Goal: Task Accomplishment & Management: Manage account settings

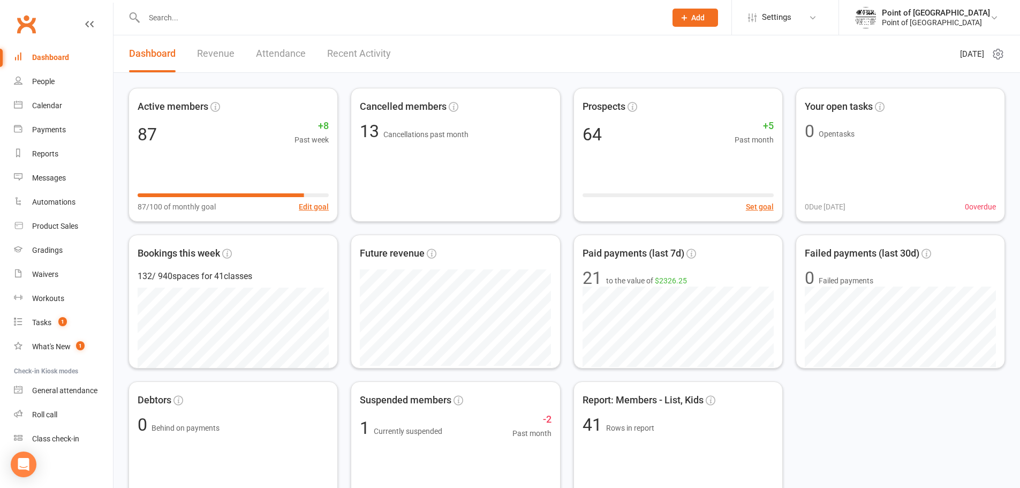
click at [282, 15] on input "text" at bounding box center [400, 17] width 518 height 15
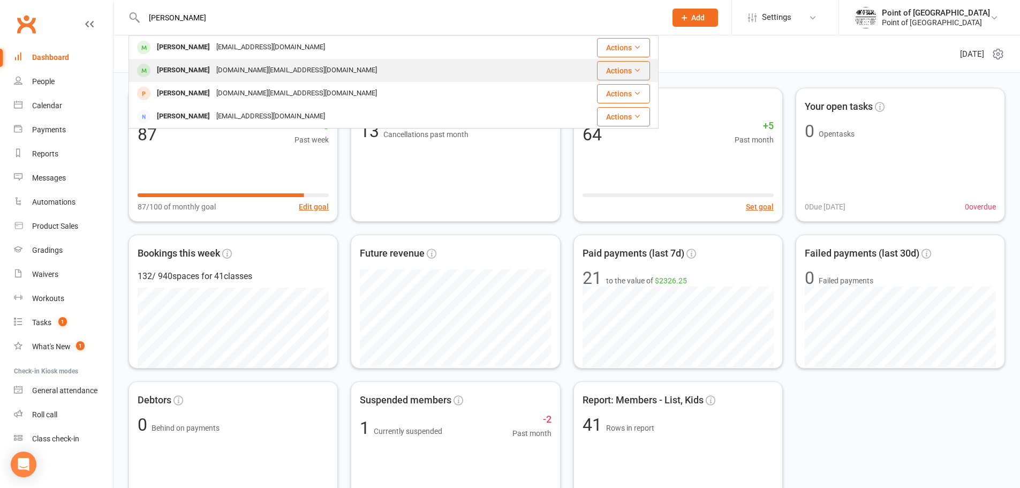
type input "[PERSON_NAME]"
click at [274, 76] on div "[PERSON_NAME] [DOMAIN_NAME][EMAIL_ADDRESS][DOMAIN_NAME]" at bounding box center [342, 70] width 425 height 22
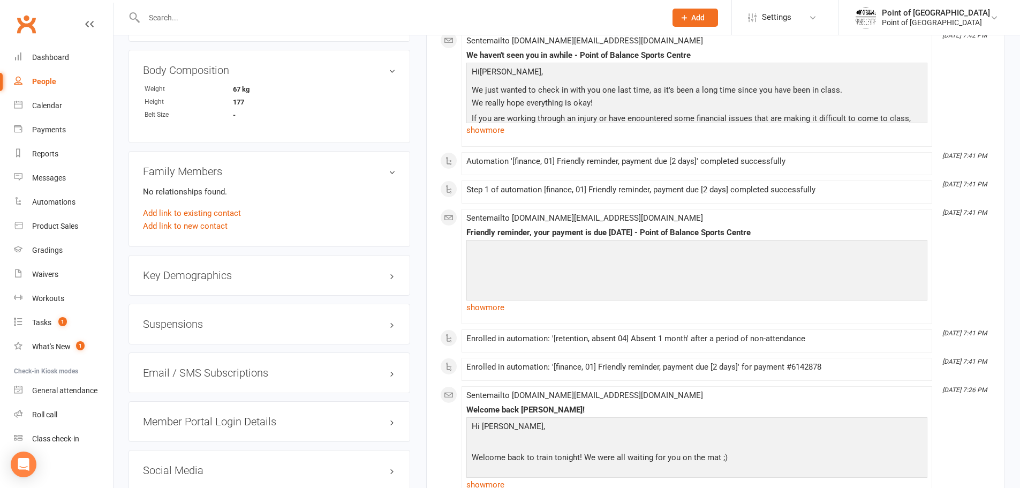
scroll to position [750, 0]
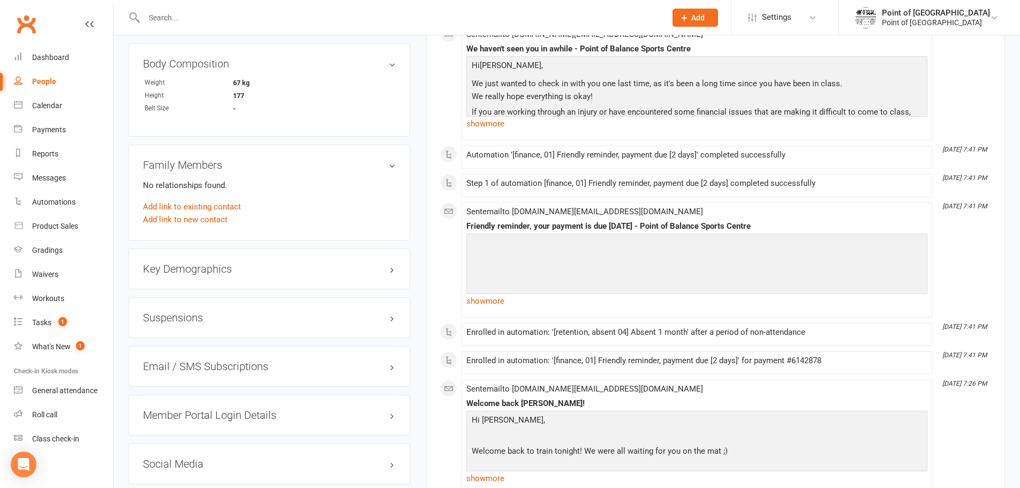
click at [237, 305] on div "Suspensions" at bounding box center [270, 317] width 282 height 41
click at [240, 308] on div "Suspensions" at bounding box center [270, 317] width 282 height 41
click at [239, 318] on h3 "Suspensions" at bounding box center [269, 318] width 253 height 12
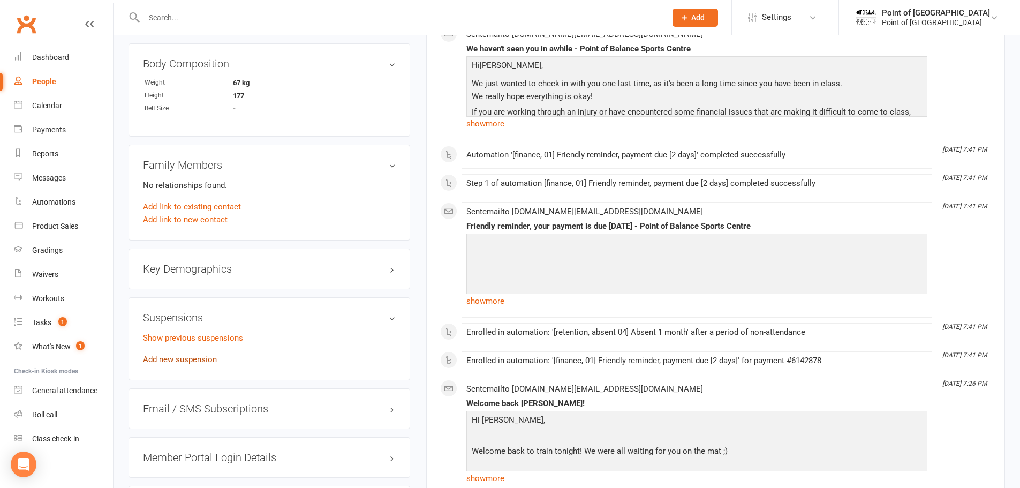
click at [167, 363] on link "Add new suspension" at bounding box center [180, 359] width 74 height 10
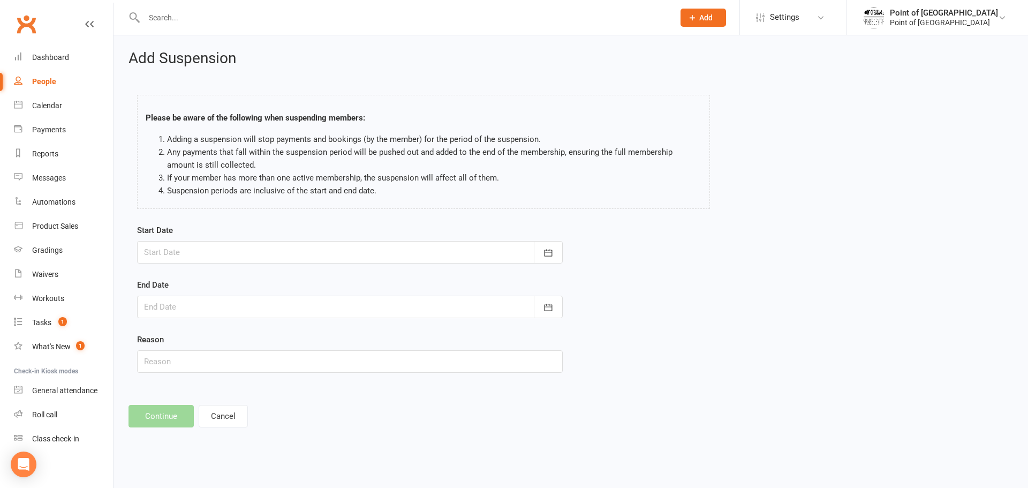
click at [451, 251] on div at bounding box center [350, 252] width 426 height 22
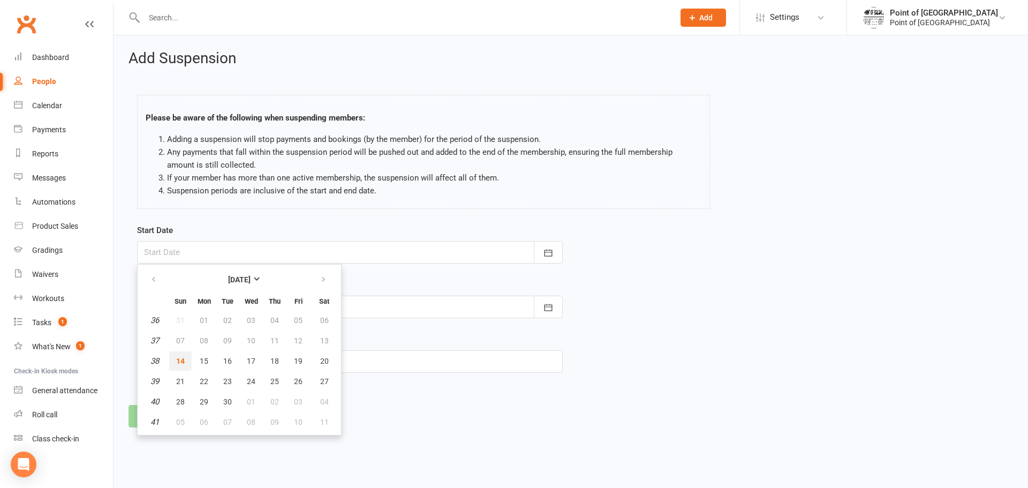
click at [178, 365] on span "14" at bounding box center [180, 361] width 9 height 9
type input "[DATE]"
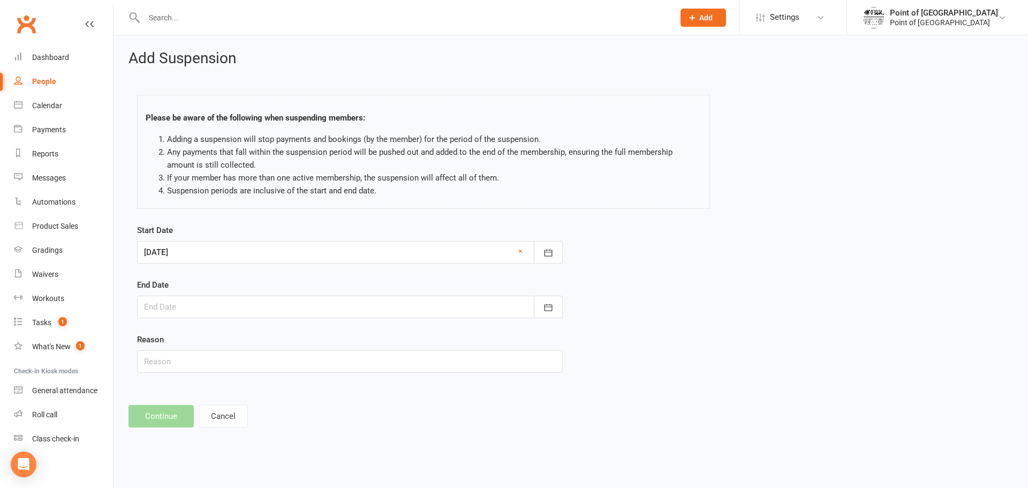
drag, startPoint x: 176, startPoint y: 325, endPoint x: 179, endPoint y: 304, distance: 21.2
click at [176, 325] on form "Start Date [DATE] [DATE] Sun Mon Tue Wed Thu Fri Sat 36 31 01 02 03 04 05 06 37…" at bounding box center [350, 298] width 426 height 149
click at [179, 304] on div at bounding box center [350, 307] width 426 height 22
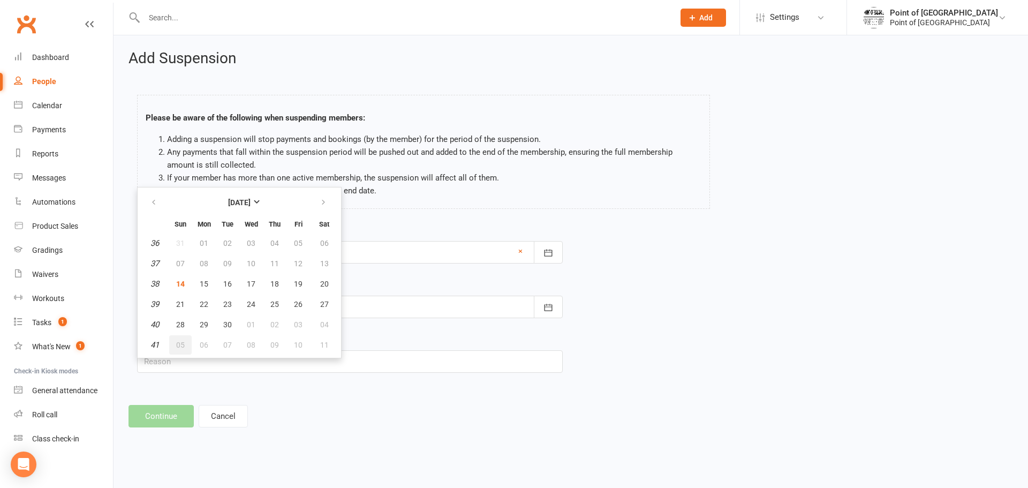
click at [180, 348] on span "05" at bounding box center [180, 345] width 9 height 9
type input "[DATE]"
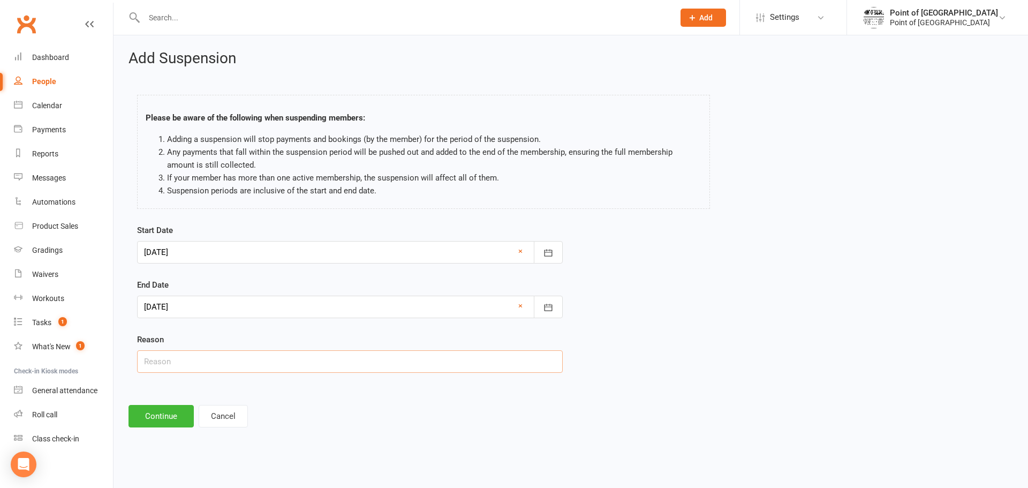
click at [173, 360] on input "text" at bounding box center [350, 361] width 426 height 22
type input "Work"
click at [178, 418] on button "Continue" at bounding box center [161, 416] width 65 height 22
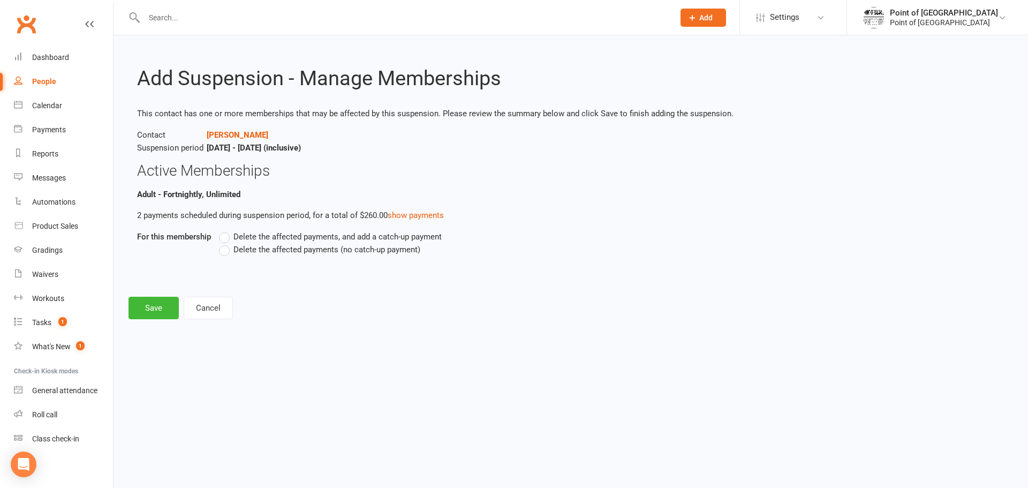
click at [230, 237] on label "Delete the affected payments, and add a catch-up payment" at bounding box center [330, 236] width 223 height 13
click at [226, 230] on input "Delete the affected payments, and add a catch-up payment" at bounding box center [222, 230] width 7 height 0
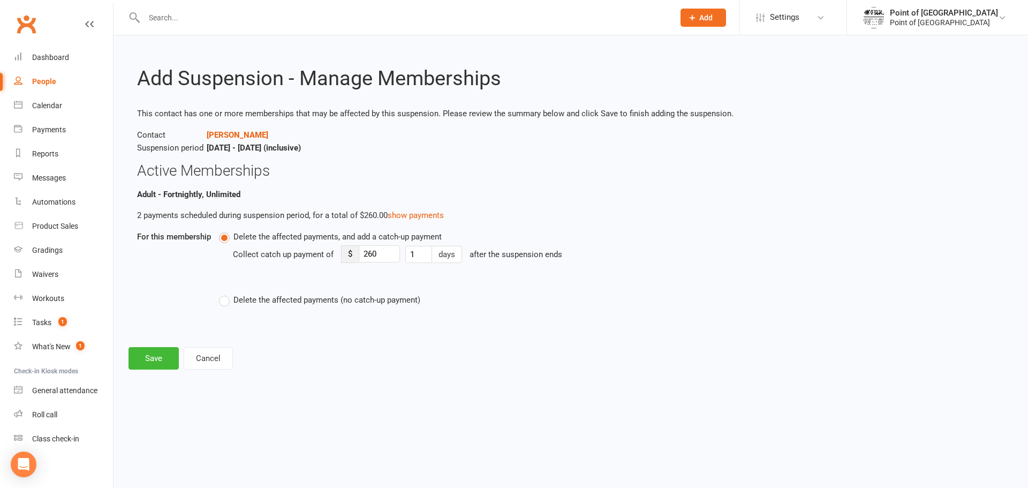
click at [230, 237] on label "Delete the affected payments, and add a catch-up payment" at bounding box center [330, 236] width 223 height 13
click at [226, 230] on input "Delete the affected payments, and add a catch-up payment" at bounding box center [222, 230] width 7 height 0
click at [226, 296] on label "Delete the affected payments (no catch-up payment)" at bounding box center [319, 299] width 201 height 13
click at [226, 293] on input "Delete the affected payments (no catch-up payment)" at bounding box center [222, 293] width 7 height 0
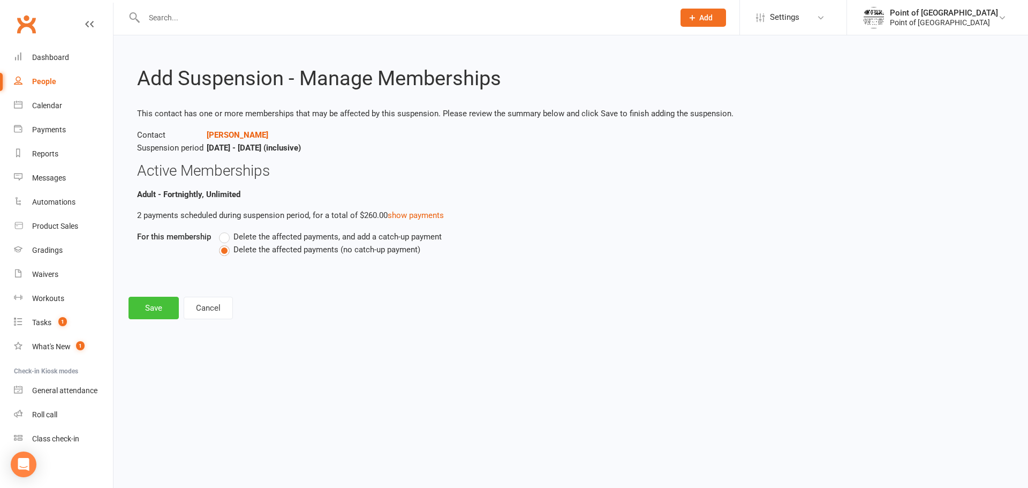
click at [148, 309] on button "Save" at bounding box center [154, 308] width 50 height 22
